Goal: Check status: Check status

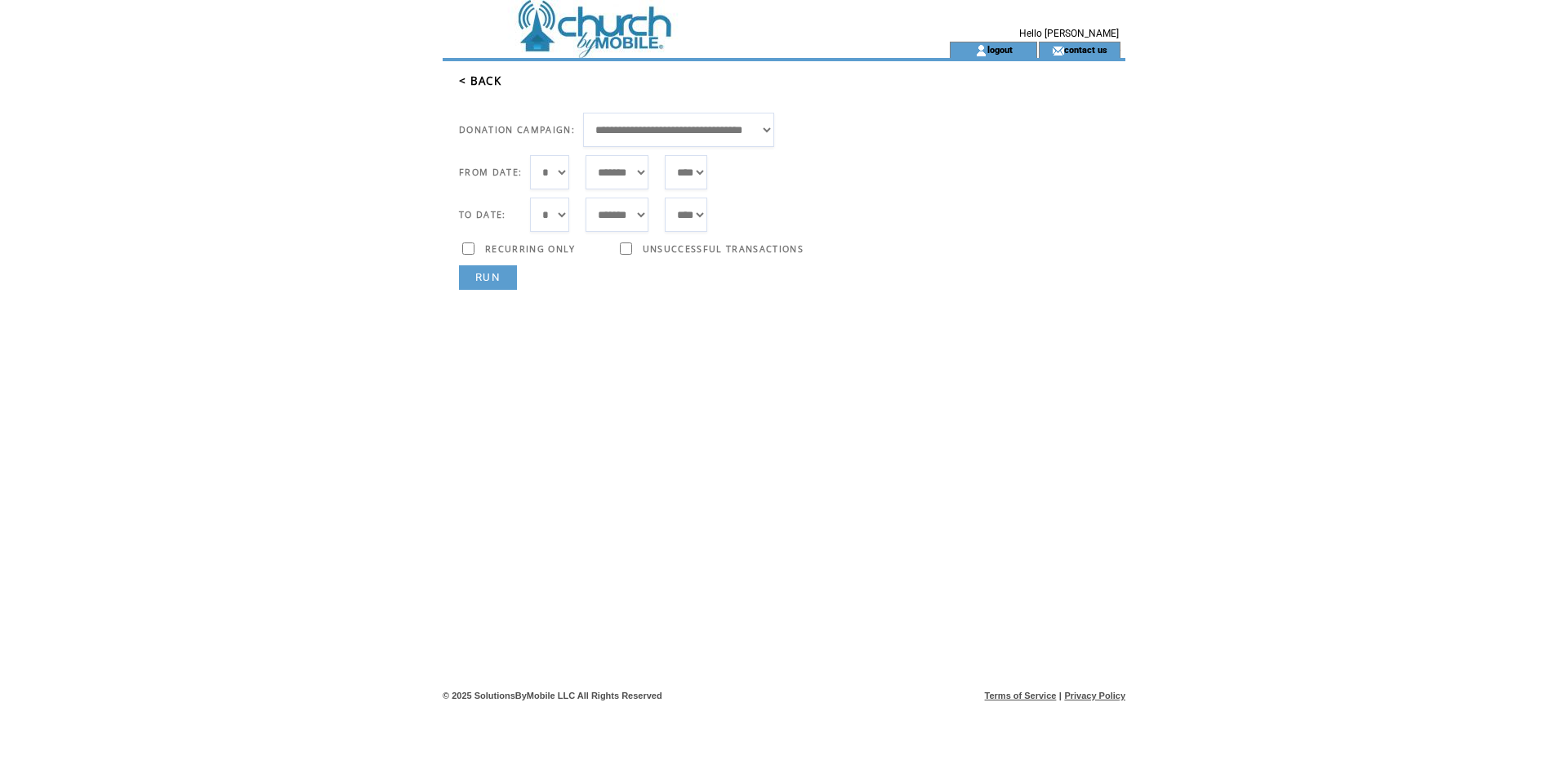
select select "***"
select select "*"
click at [494, 283] on link "RUN" at bounding box center [488, 277] width 58 height 25
click at [489, 284] on link "RUN" at bounding box center [488, 277] width 58 height 25
click at [484, 286] on link "RUN" at bounding box center [488, 277] width 58 height 25
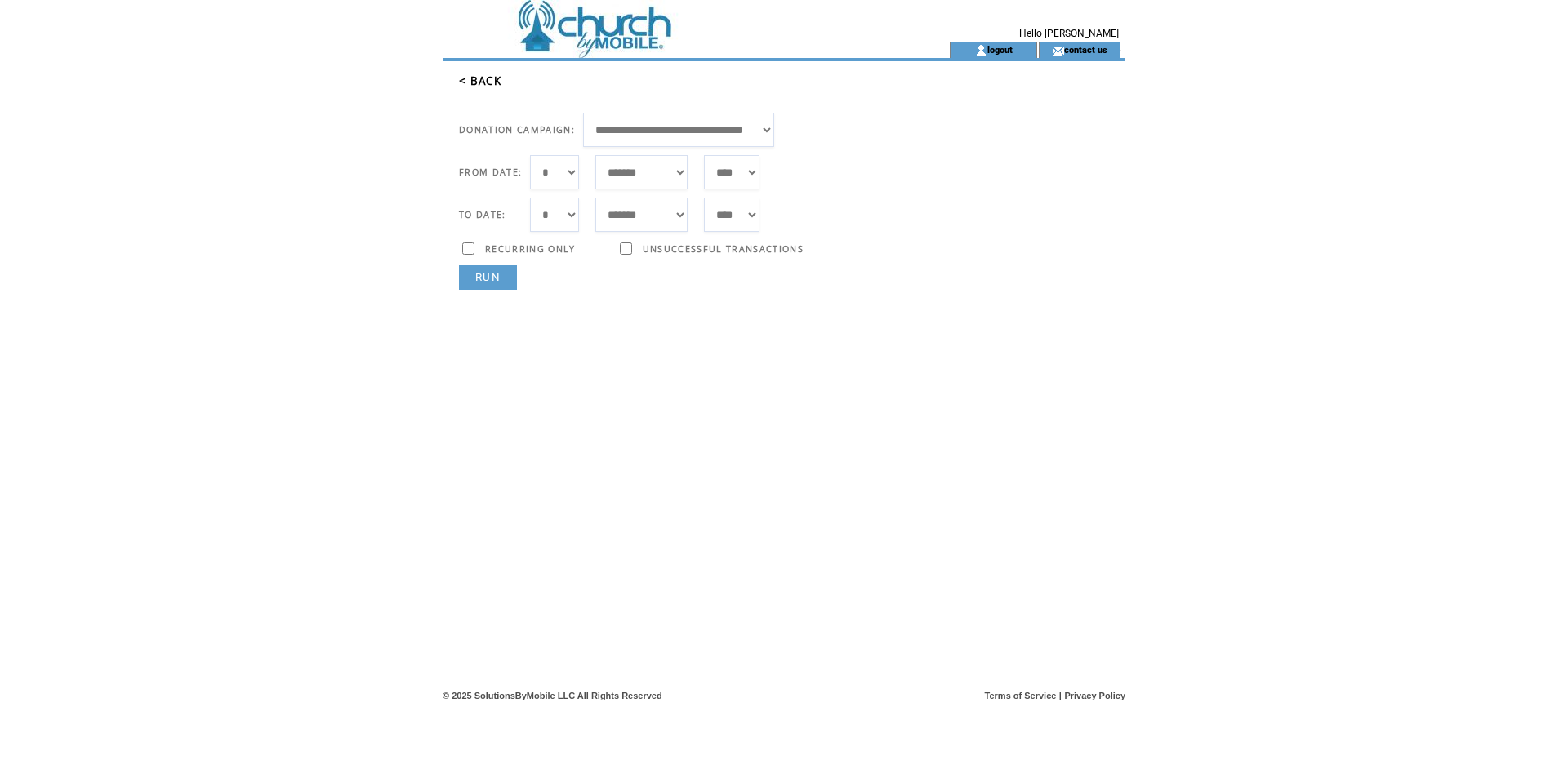
click at [466, 274] on link "RUN" at bounding box center [488, 277] width 58 height 25
click at [501, 284] on link "RUN" at bounding box center [488, 277] width 58 height 25
click at [483, 266] on link "RUN" at bounding box center [488, 277] width 58 height 25
click at [478, 280] on link "RUN" at bounding box center [488, 277] width 58 height 25
click at [478, 268] on link "RUN" at bounding box center [488, 277] width 58 height 25
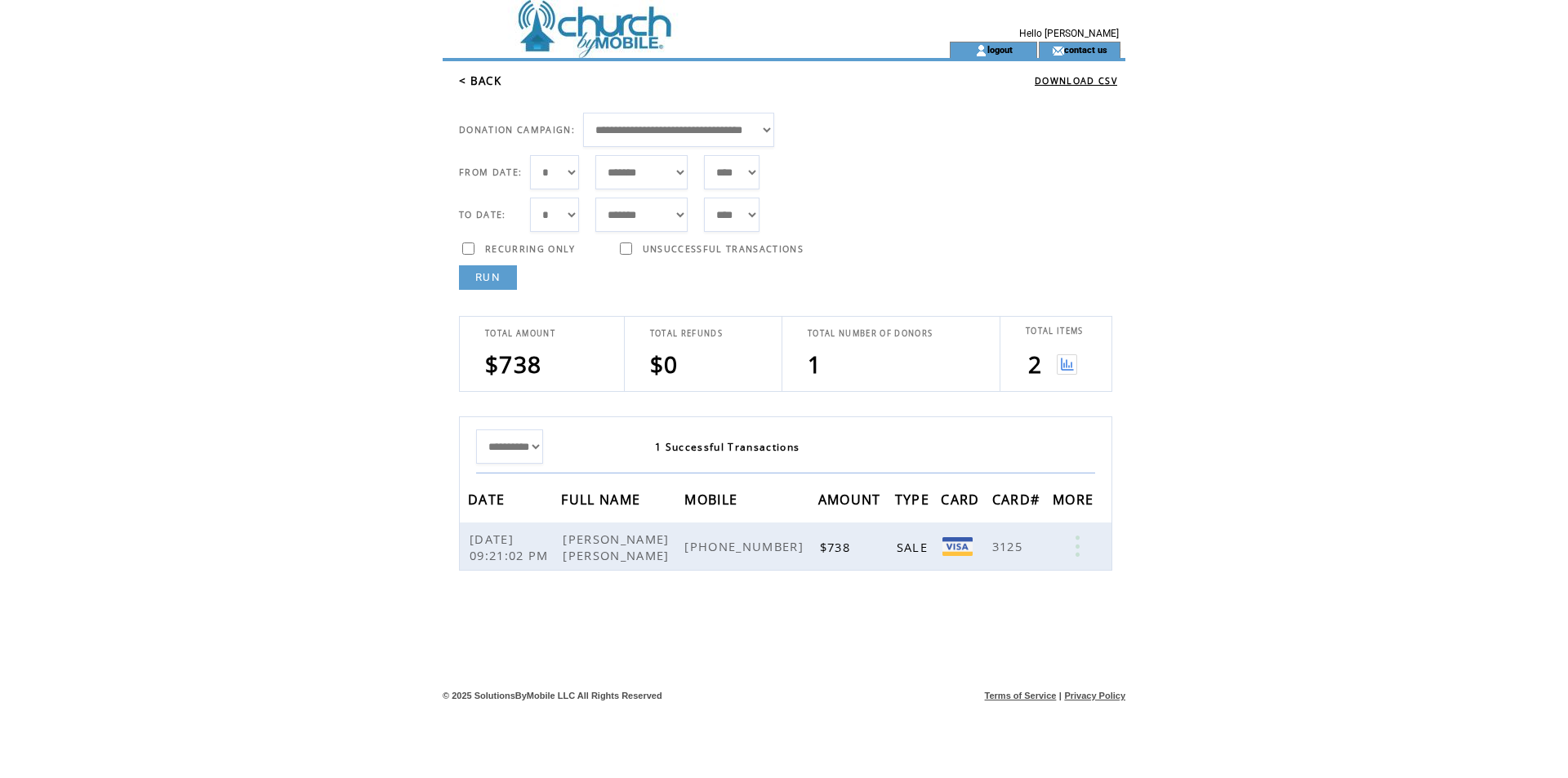
click at [1057, 360] on table "2" at bounding box center [1052, 364] width 54 height 36
click at [1058, 360] on img at bounding box center [1067, 365] width 20 height 20
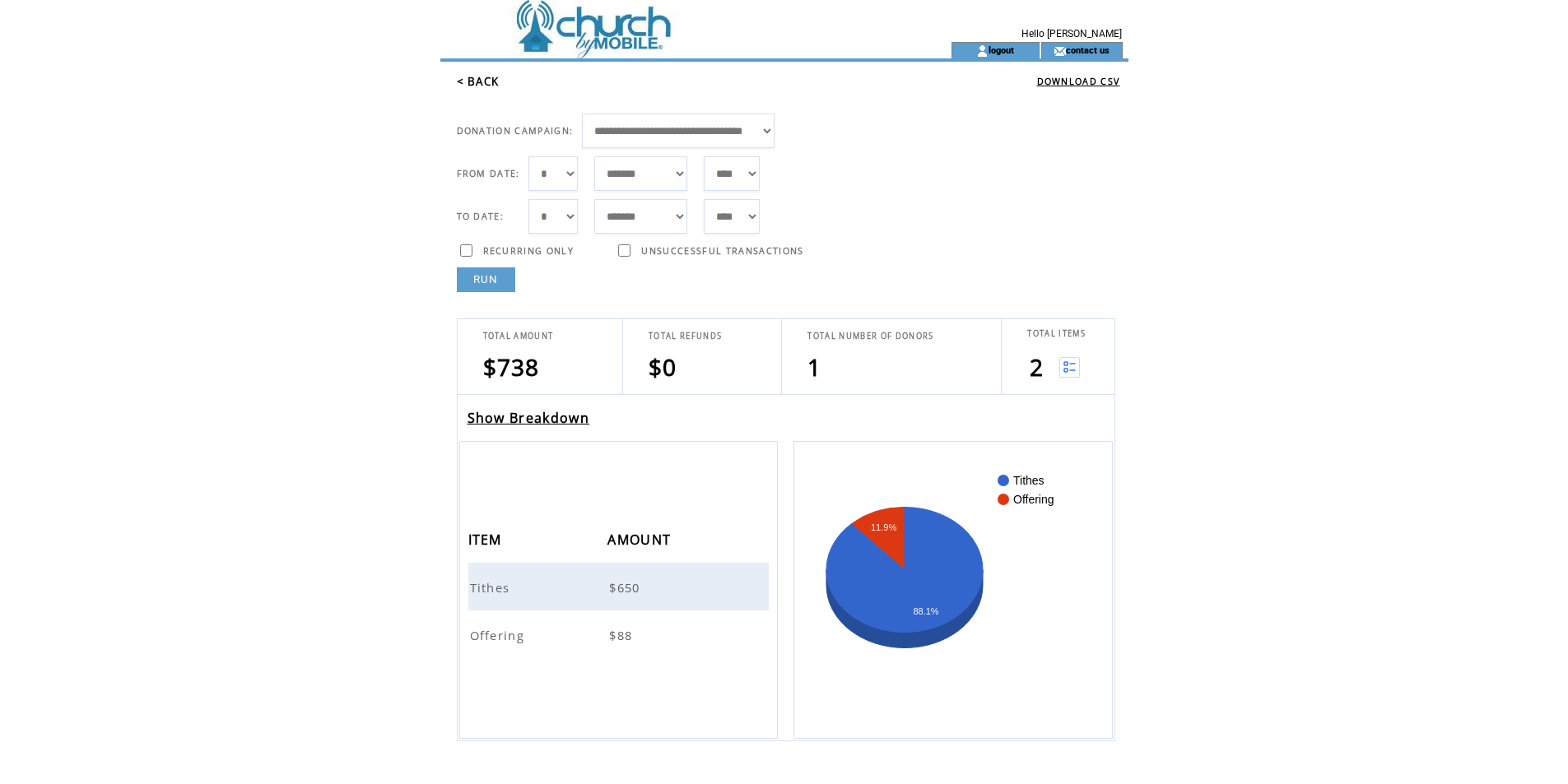
click at [494, 86] on link "< BACK" at bounding box center [478, 81] width 43 height 15
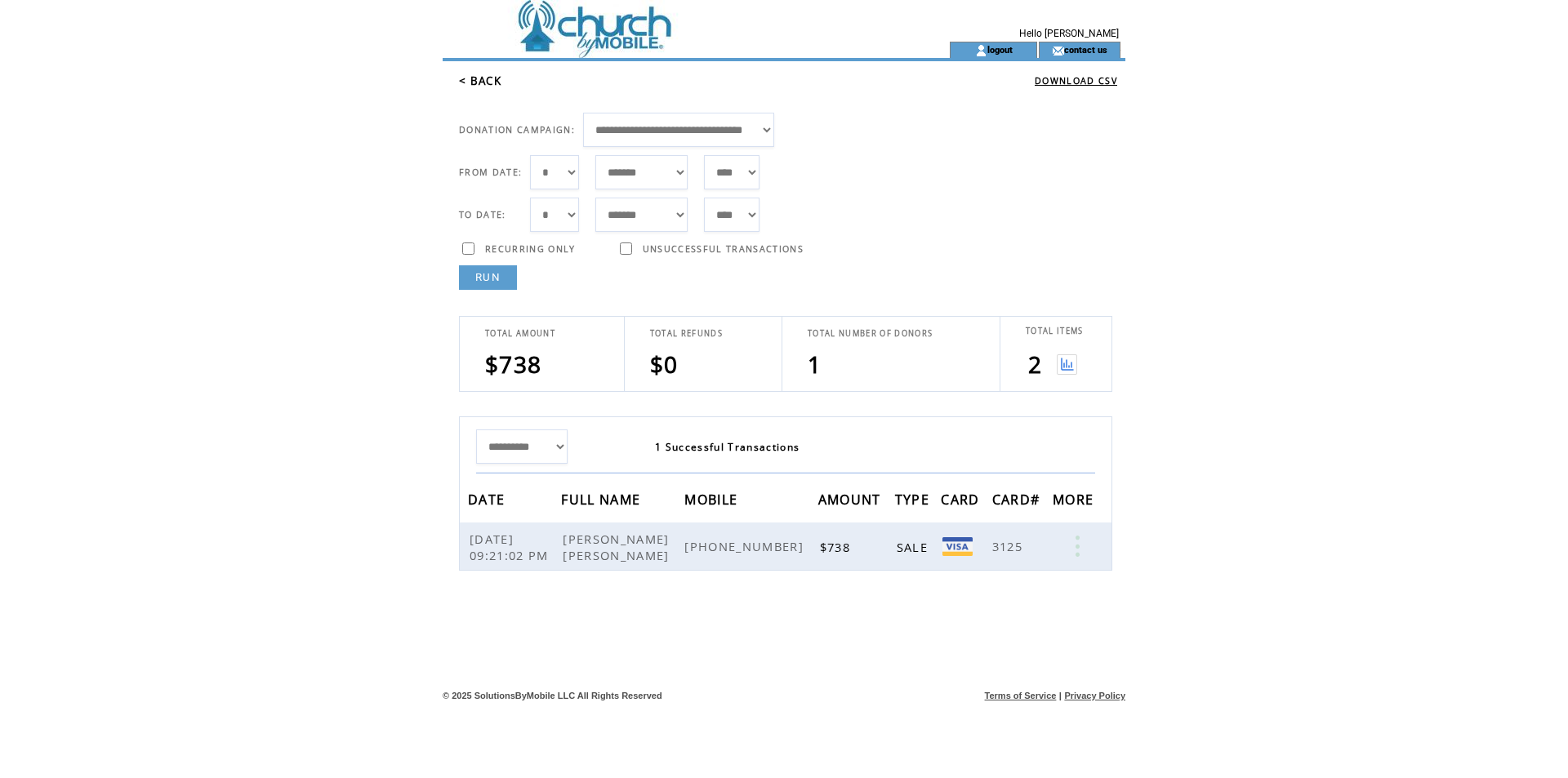
click at [493, 275] on link "RUN" at bounding box center [488, 277] width 58 height 25
click at [492, 270] on link "RUN" at bounding box center [488, 277] width 58 height 25
click at [475, 264] on div at bounding box center [468, 262] width 18 height 9
click at [473, 272] on link "RUN" at bounding box center [488, 277] width 58 height 25
click at [471, 279] on link "RUN" at bounding box center [488, 277] width 58 height 25
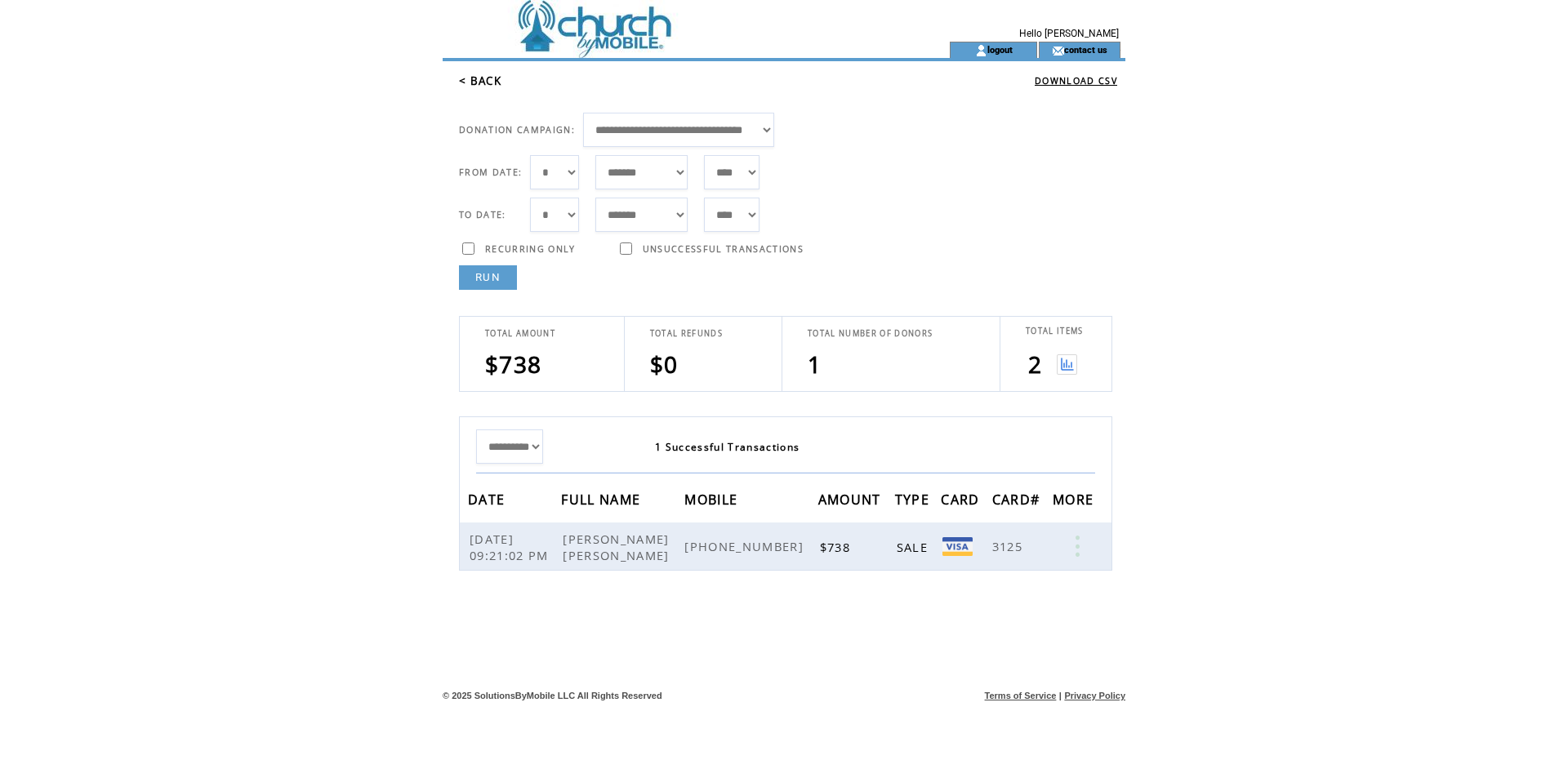
click at [502, 274] on link "RUN" at bounding box center [488, 277] width 58 height 25
click at [503, 265] on td "FROM DATE: *** * * * * * * * * * ** ** ** ** ** ** ** ** ** ** ** ** ** ** ** *…" at bounding box center [793, 218] width 666 height 143
click at [494, 276] on link "RUN" at bounding box center [488, 277] width 58 height 25
